Goal: Information Seeking & Learning: Understand process/instructions

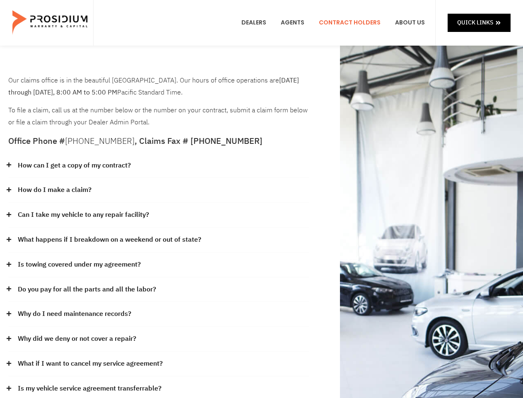
click at [261, 199] on div "How do I make a claim?" at bounding box center [158, 190] width 301 height 25
click at [159, 166] on div "How can I get a copy of my contract?" at bounding box center [158, 165] width 301 height 25
click at [74, 165] on link "How can I get a copy of my contract?" at bounding box center [74, 165] width 113 height 12
click at [159, 190] on div "How do I make a claim?" at bounding box center [158, 190] width 301 height 25
click at [54, 190] on link "How do I make a claim?" at bounding box center [55, 190] width 74 height 12
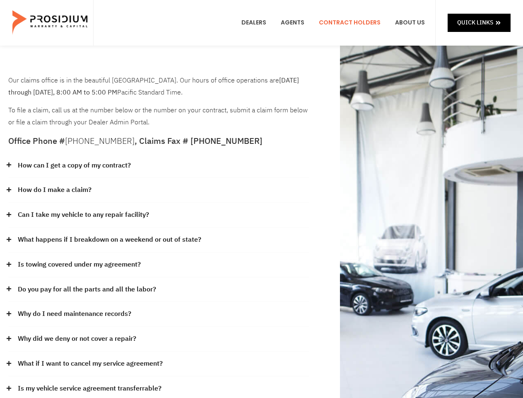
click at [159, 215] on div "Can I take my vehicle to any repair facility?" at bounding box center [158, 214] width 301 height 25
click at [84, 214] on link "Can I take my vehicle to any repair facility?" at bounding box center [83, 215] width 131 height 12
click at [159, 240] on link "What happens if I breakdown on a weekend or out of state?" at bounding box center [109, 240] width 183 height 12
click at [108, 239] on link "What happens if I breakdown on a weekend or out of state?" at bounding box center [109, 240] width 183 height 12
click at [159, 265] on div "Is towing covered under my agreement?" at bounding box center [158, 264] width 301 height 25
